Goal: Navigation & Orientation: Find specific page/section

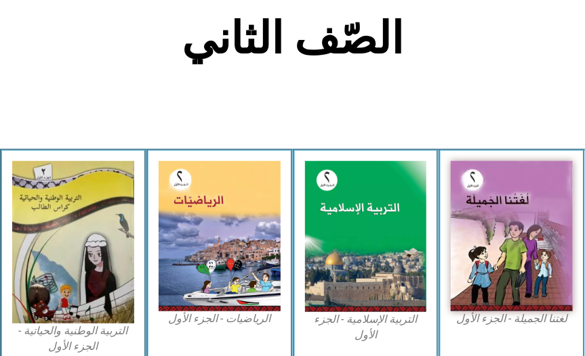
scroll to position [361, 0]
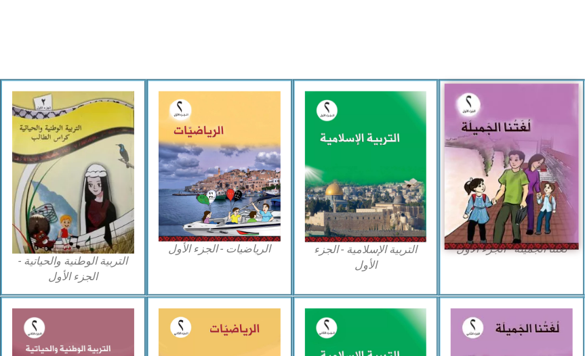
click at [538, 188] on img at bounding box center [511, 166] width 134 height 166
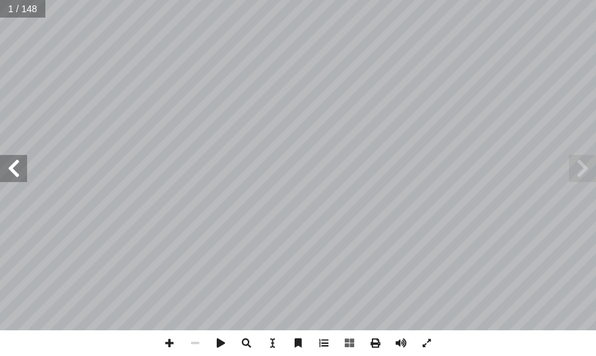
click at [7, 167] on span at bounding box center [13, 168] width 27 height 27
click at [5, 163] on span at bounding box center [13, 168] width 27 height 27
click at [9, 164] on span at bounding box center [13, 168] width 27 height 27
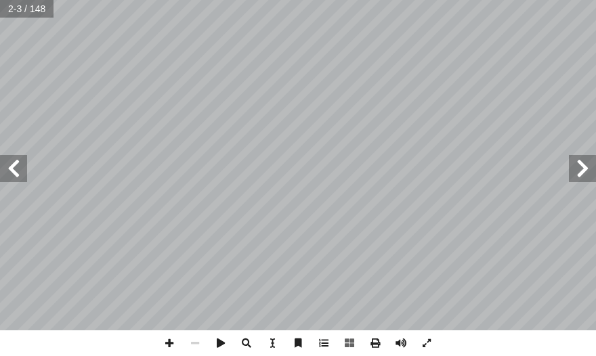
click at [9, 164] on span at bounding box center [13, 168] width 27 height 27
click at [10, 164] on span at bounding box center [13, 168] width 27 height 27
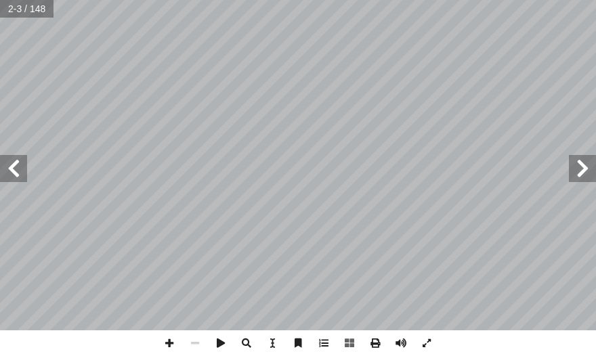
click at [10, 164] on span at bounding box center [13, 168] width 27 height 27
click at [11, 164] on span at bounding box center [13, 168] width 27 height 27
click at [11, 163] on span at bounding box center [13, 168] width 27 height 27
click at [14, 163] on span at bounding box center [13, 168] width 27 height 27
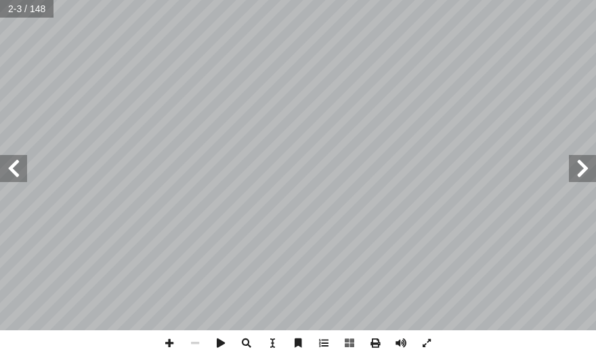
click at [18, 165] on span at bounding box center [13, 168] width 27 height 27
click at [18, 164] on span at bounding box center [13, 168] width 27 height 27
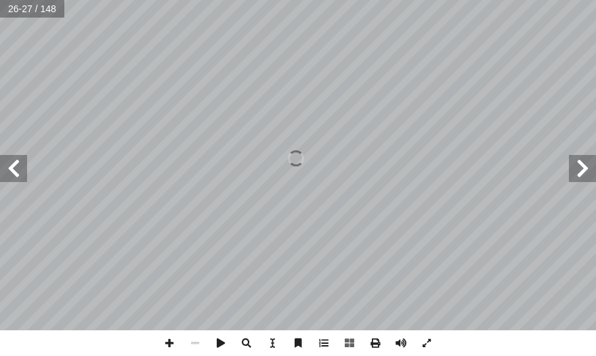
click at [590, 170] on span at bounding box center [582, 168] width 27 height 27
click at [167, 345] on span at bounding box center [169, 344] width 26 height 26
click at [18, 171] on span at bounding box center [13, 168] width 27 height 27
click at [330, 0] on html "الصفحة الرئيسية الصف الأول الصف الثاني الصف الثالث الصف الرابع الصف الخامس الصف…" at bounding box center [298, 29] width 596 height 58
click at [16, 169] on span at bounding box center [13, 168] width 27 height 27
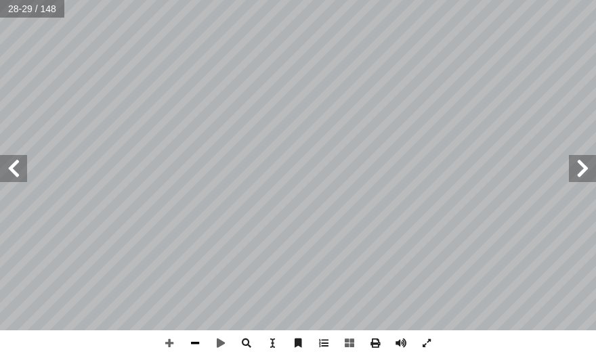
click at [200, 339] on span at bounding box center [195, 344] width 26 height 26
click at [0, 58] on html "الصفحة الرئيسية الصف الأول الصف الثاني الصف الثالث الصف الرابع الصف الخامس الصف…" at bounding box center [298, 29] width 596 height 58
click at [18, 166] on span at bounding box center [13, 168] width 27 height 27
click at [171, 345] on span at bounding box center [169, 344] width 26 height 26
click at [190, 350] on span at bounding box center [195, 344] width 26 height 26
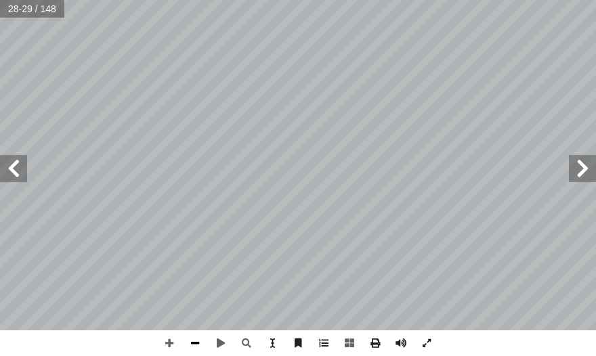
click at [196, 341] on span at bounding box center [195, 344] width 26 height 26
